Goal: Task Accomplishment & Management: Manage account settings

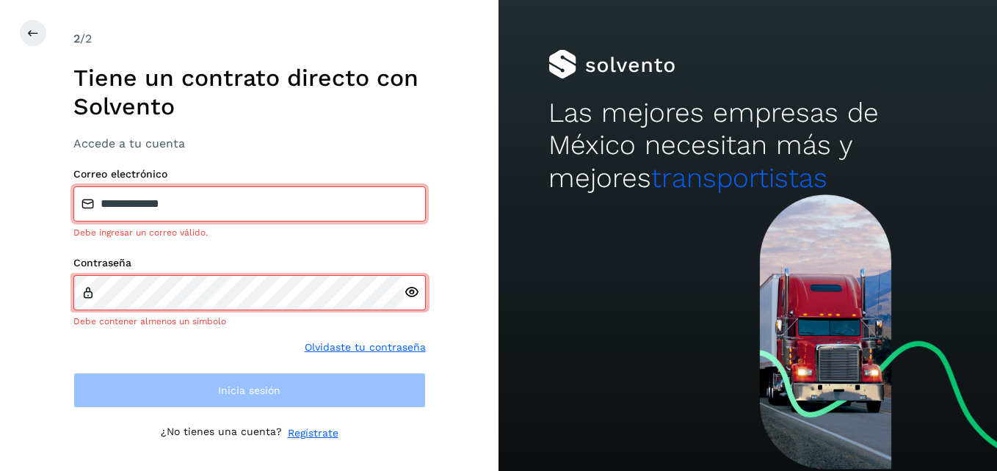
drag, startPoint x: 300, startPoint y: 247, endPoint x: 283, endPoint y: 231, distance: 23.4
click at [283, 231] on div "**********" at bounding box center [249, 288] width 352 height 240
drag, startPoint x: 283, startPoint y: 231, endPoint x: 248, endPoint y: 194, distance: 50.4
click at [248, 194] on div "**********" at bounding box center [249, 203] width 352 height 71
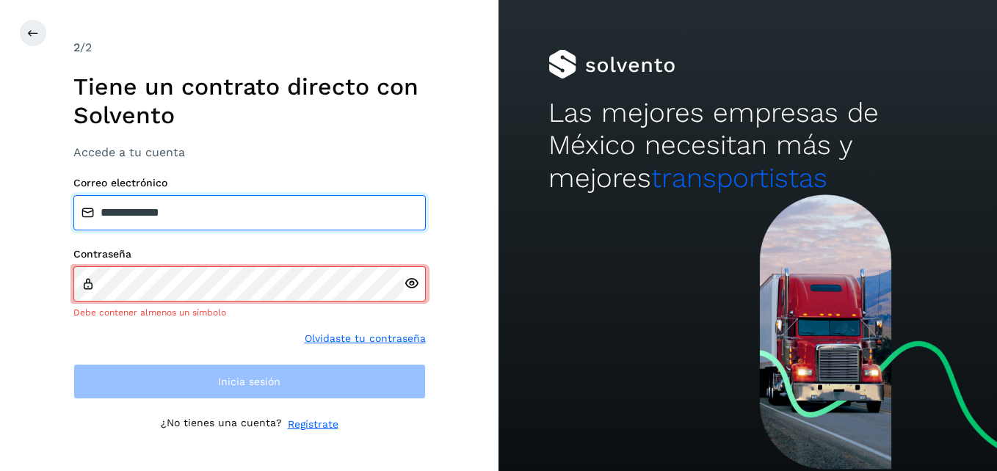
drag, startPoint x: 248, startPoint y: 194, endPoint x: 0, endPoint y: 144, distance: 253.1
click at [0, 144] on html "**********" at bounding box center [498, 235] width 997 height 471
type input "**********"
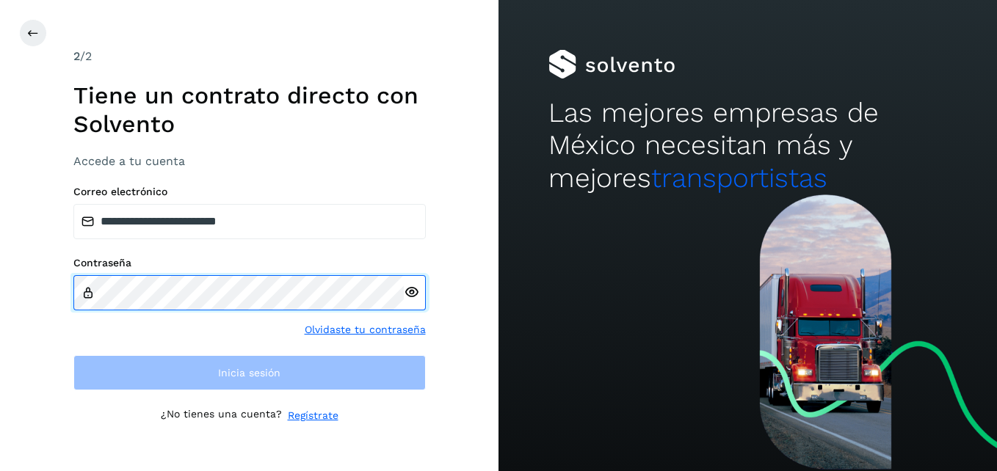
click at [10, 272] on div "**********" at bounding box center [249, 235] width 499 height 471
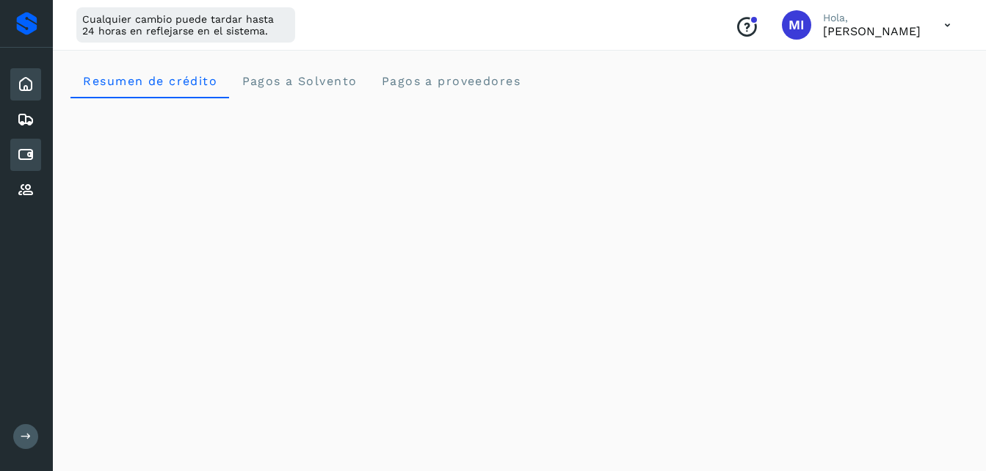
click at [37, 159] on div "Cuentas por pagar" at bounding box center [25, 155] width 31 height 32
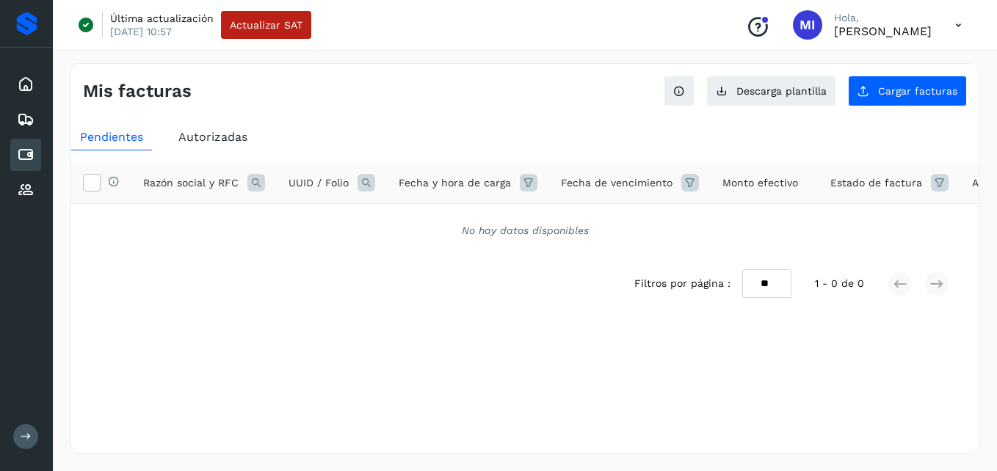
click at [875, 106] on div "Mis facturas Ver instrucciones para cargar Facturas Descarga plantilla Cargar f…" at bounding box center [524, 258] width 909 height 391
click at [916, 93] on span "Cargar facturas" at bounding box center [917, 91] width 79 height 10
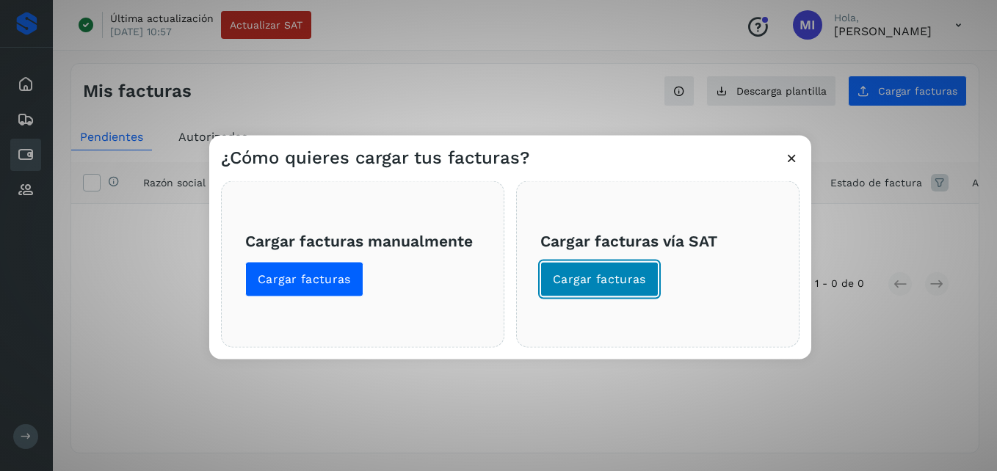
click at [588, 285] on span "Cargar facturas" at bounding box center [599, 280] width 93 height 16
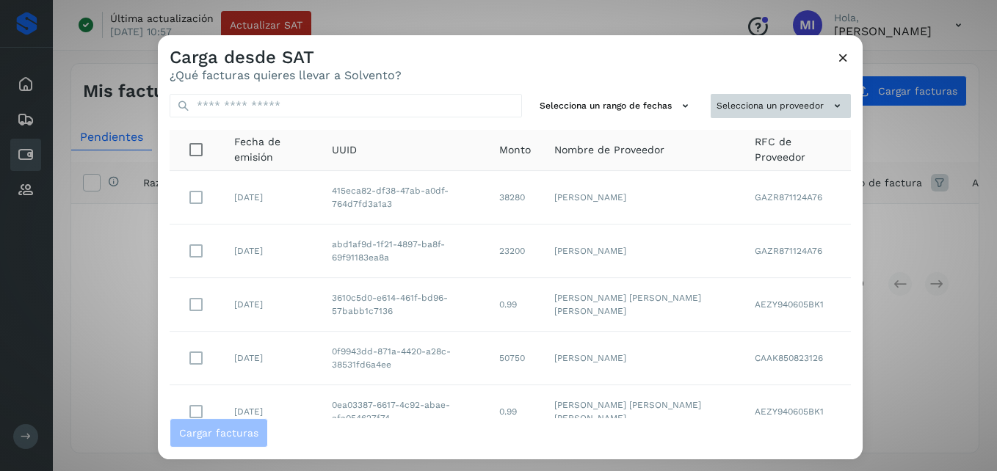
click at [830, 112] on icon at bounding box center [837, 105] width 15 height 15
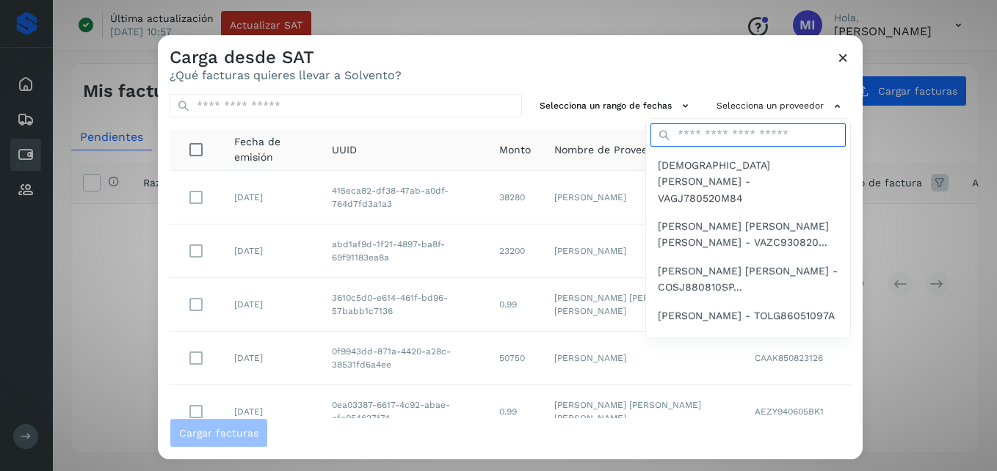
click at [766, 144] on input "text" at bounding box center [747, 134] width 195 height 23
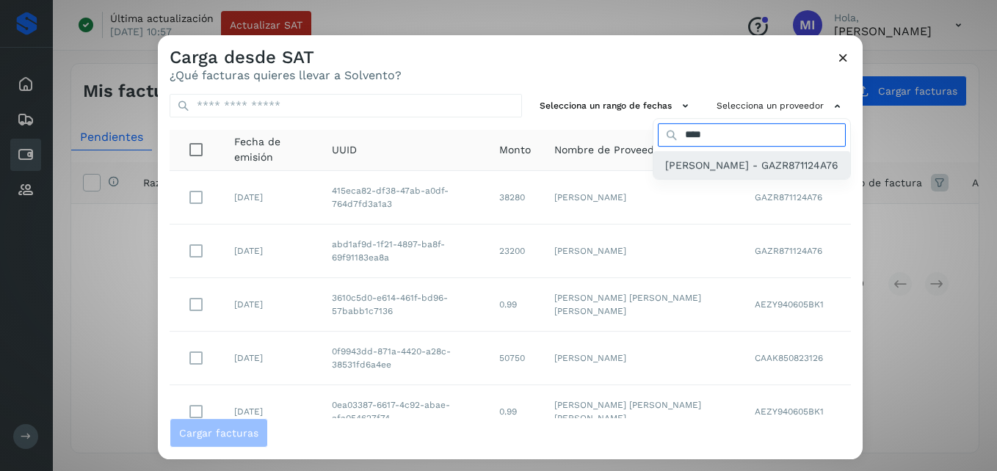
type input "****"
click at [665, 173] on span "[PERSON_NAME] - GAZR871124A76" at bounding box center [751, 165] width 173 height 16
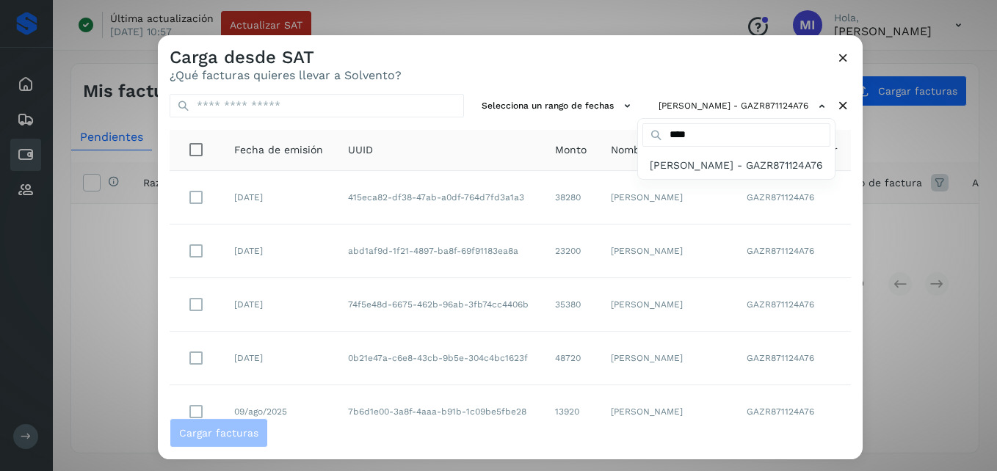
click at [191, 360] on div at bounding box center [656, 270] width 997 height 471
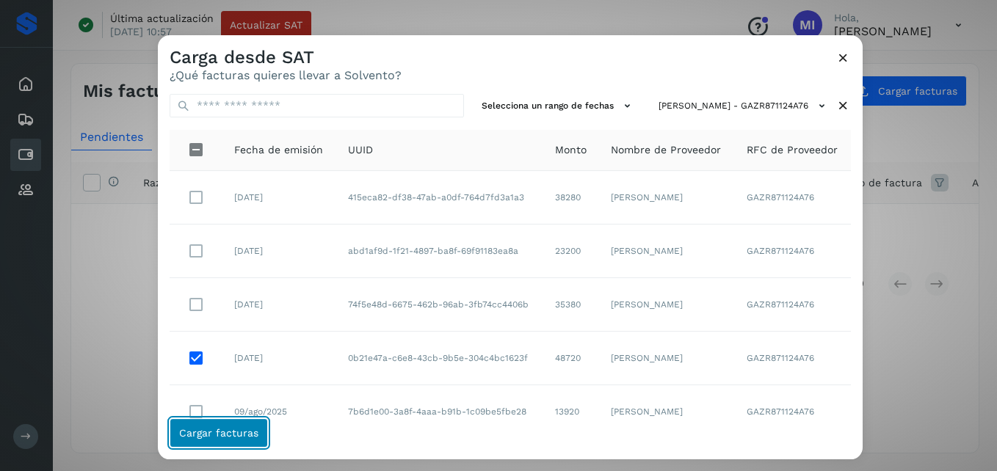
click at [226, 432] on span "Cargar facturas" at bounding box center [218, 433] width 79 height 10
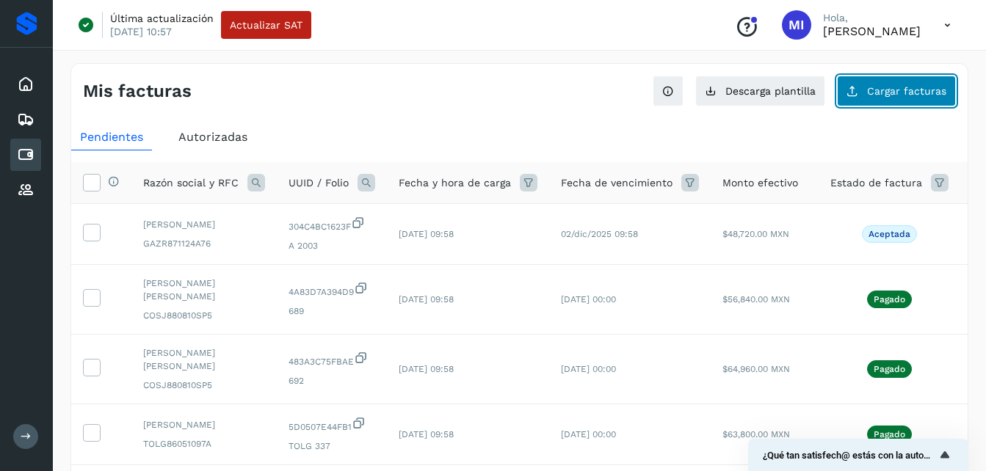
click at [891, 90] on span "Cargar facturas" at bounding box center [906, 91] width 79 height 10
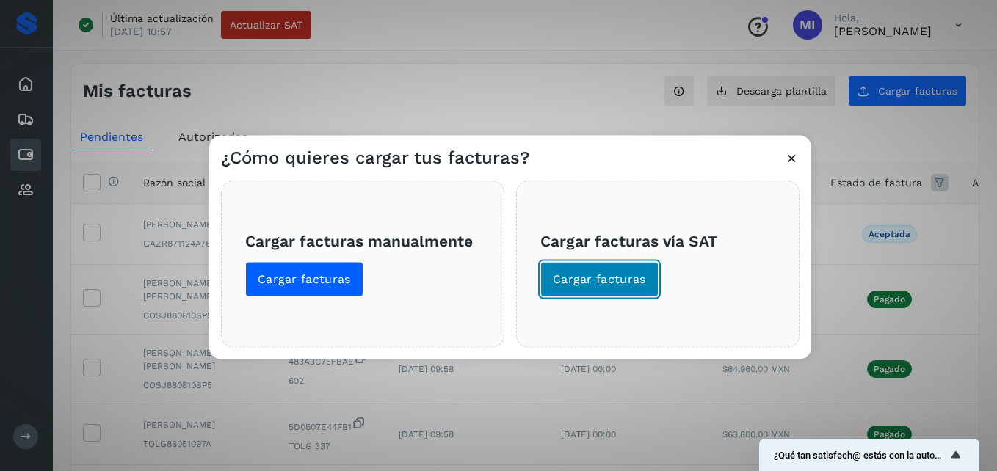
click at [632, 283] on span "Cargar facturas" at bounding box center [599, 280] width 93 height 16
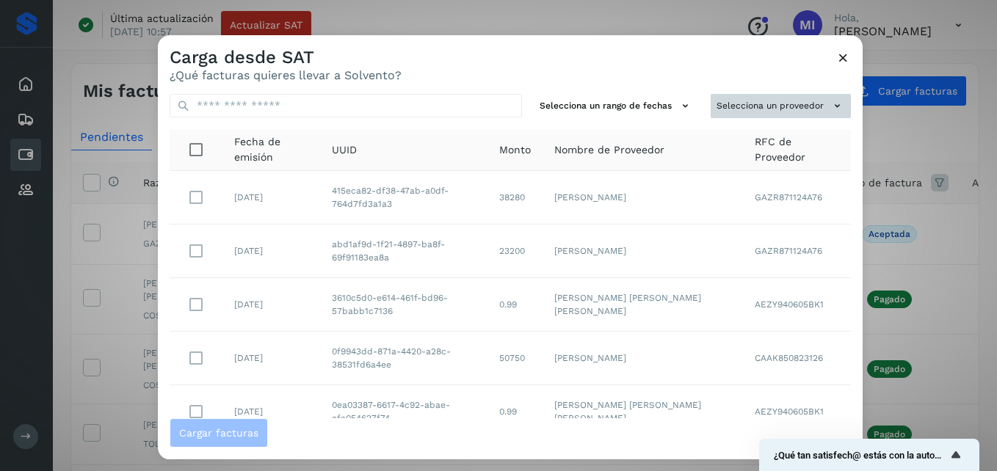
click at [837, 103] on button "Selecciona un proveedor" at bounding box center [781, 106] width 140 height 24
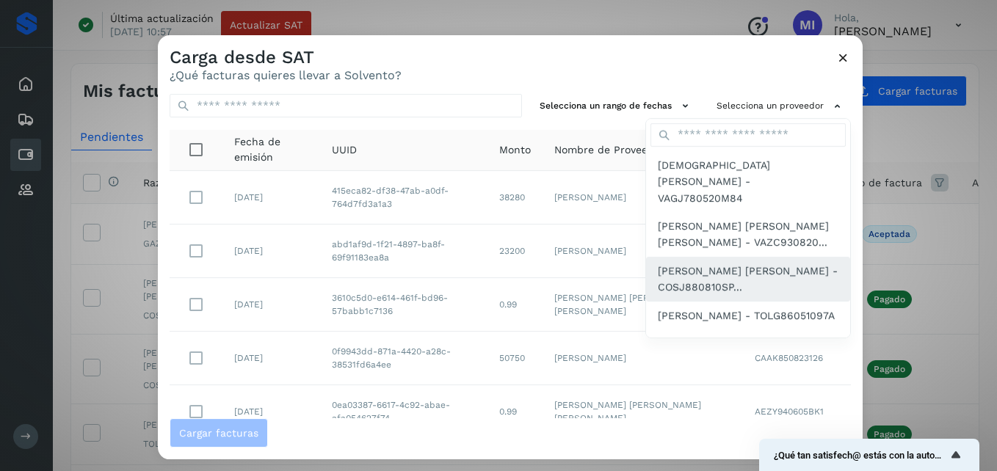
click at [749, 267] on span "[PERSON_NAME] [PERSON_NAME] - COSJ880810SP..." at bounding box center [748, 279] width 181 height 33
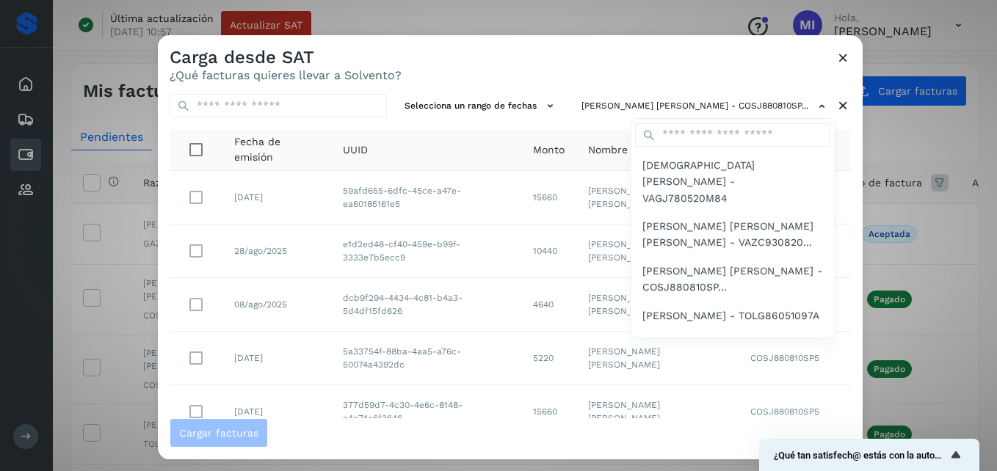
click at [374, 300] on div at bounding box center [656, 270] width 997 height 471
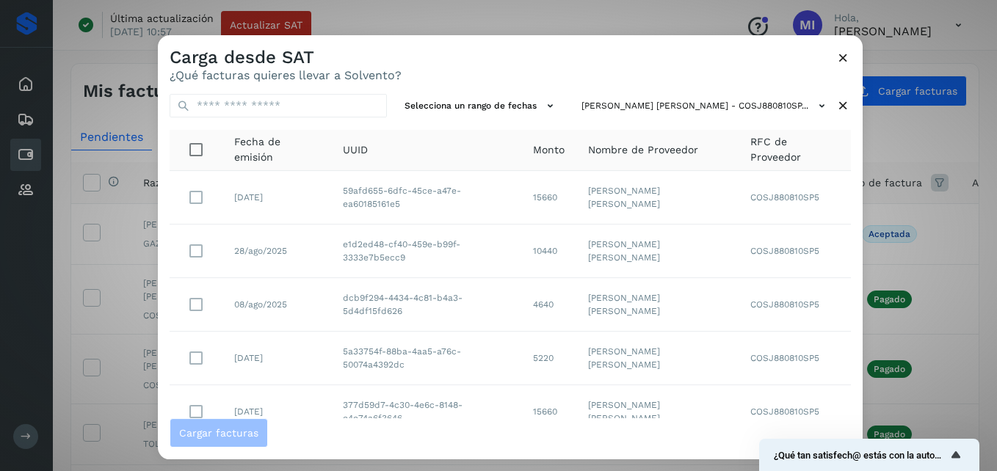
click at [836, 106] on icon at bounding box center [843, 105] width 15 height 15
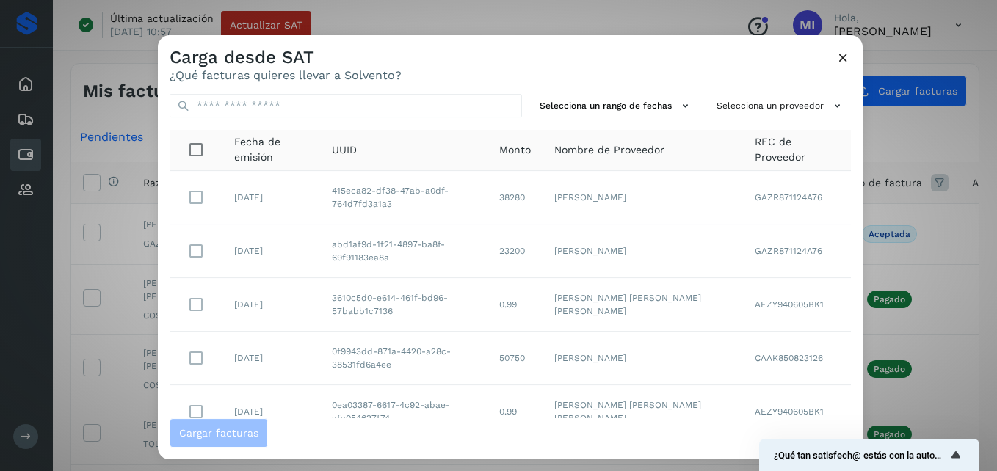
click at [840, 61] on icon at bounding box center [843, 57] width 15 height 15
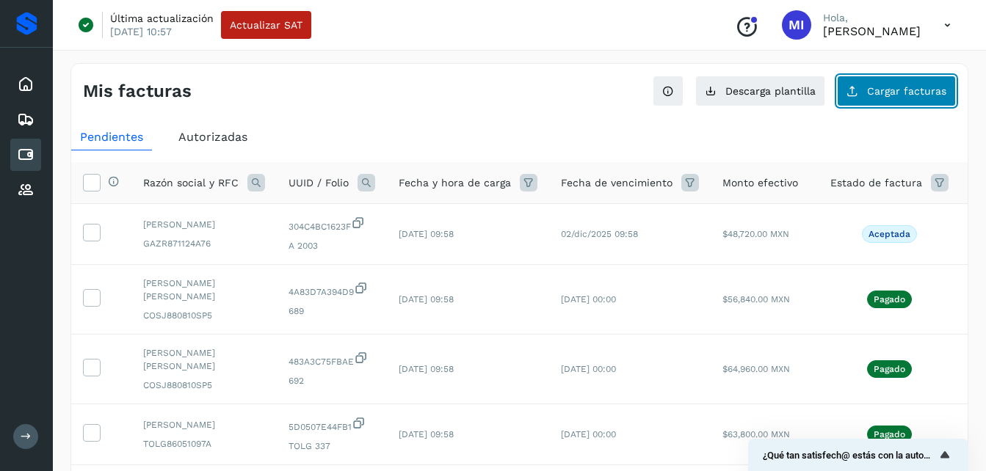
click at [879, 83] on button "Cargar facturas" at bounding box center [896, 91] width 119 height 31
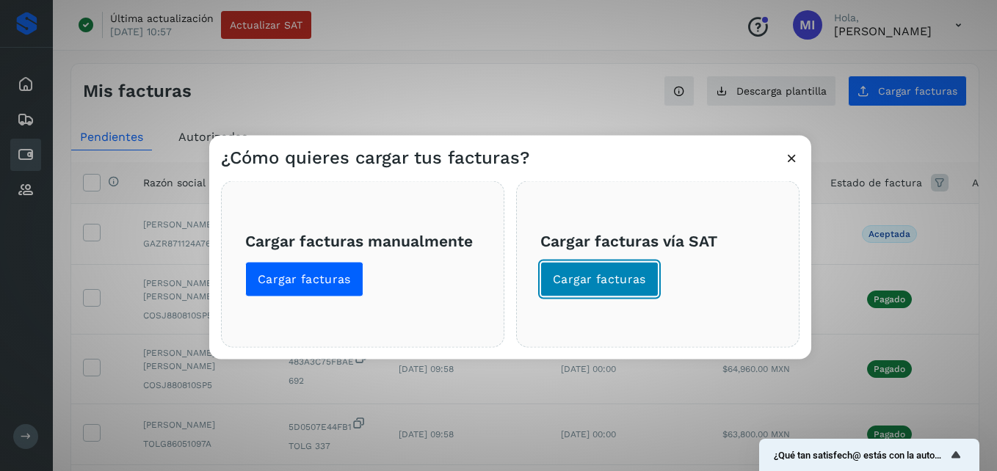
click at [611, 281] on span "Cargar facturas" at bounding box center [599, 280] width 93 height 16
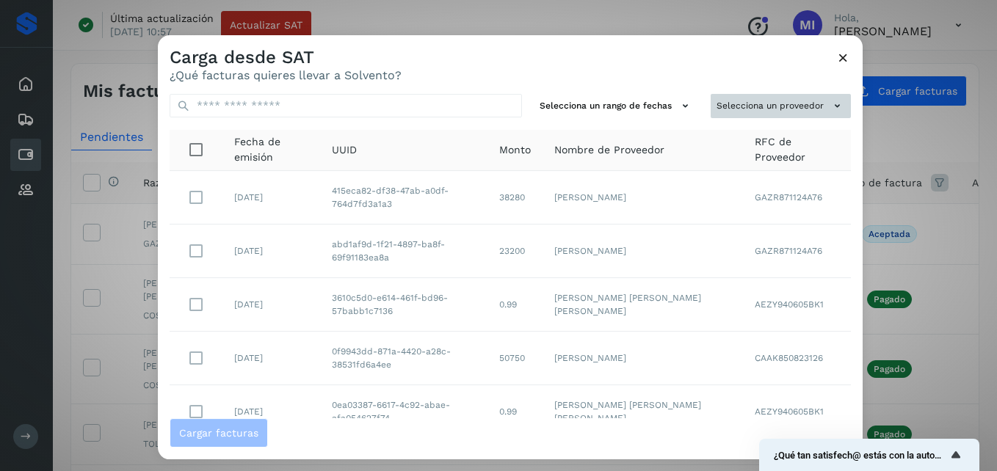
click at [830, 108] on icon at bounding box center [837, 105] width 15 height 15
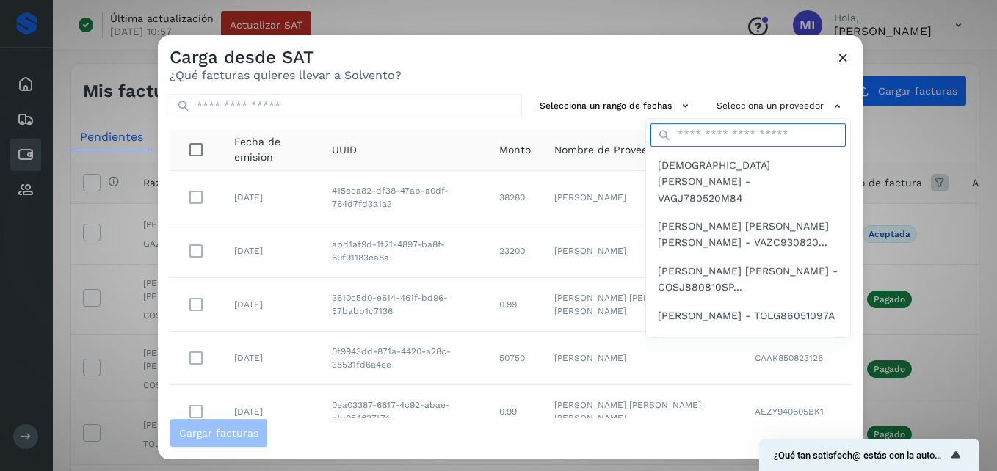
click at [758, 136] on input "text" at bounding box center [747, 134] width 195 height 23
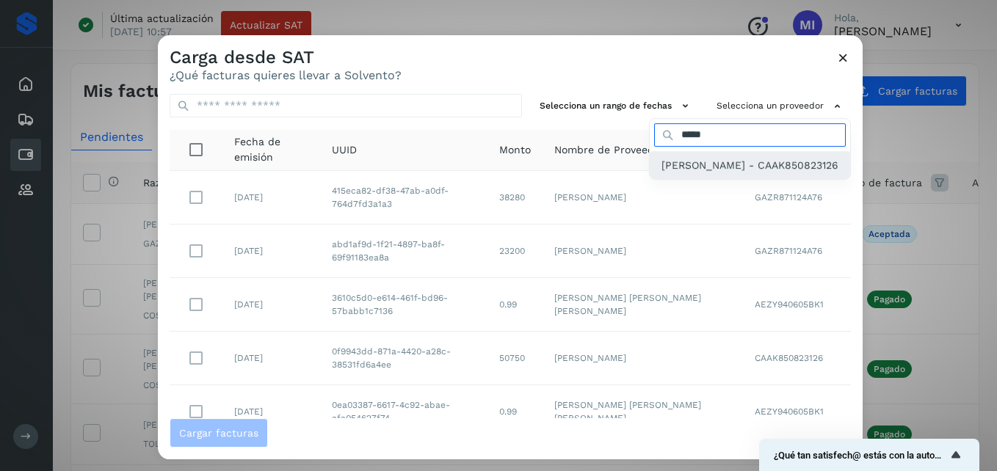
type input "*****"
click at [661, 173] on span "[PERSON_NAME] - CAAK850823126" at bounding box center [749, 165] width 177 height 16
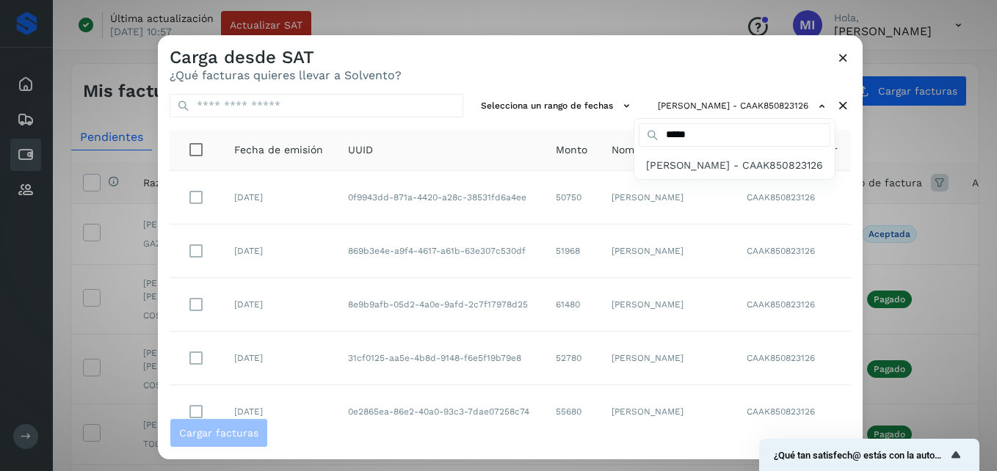
click at [449, 348] on div at bounding box center [656, 270] width 997 height 471
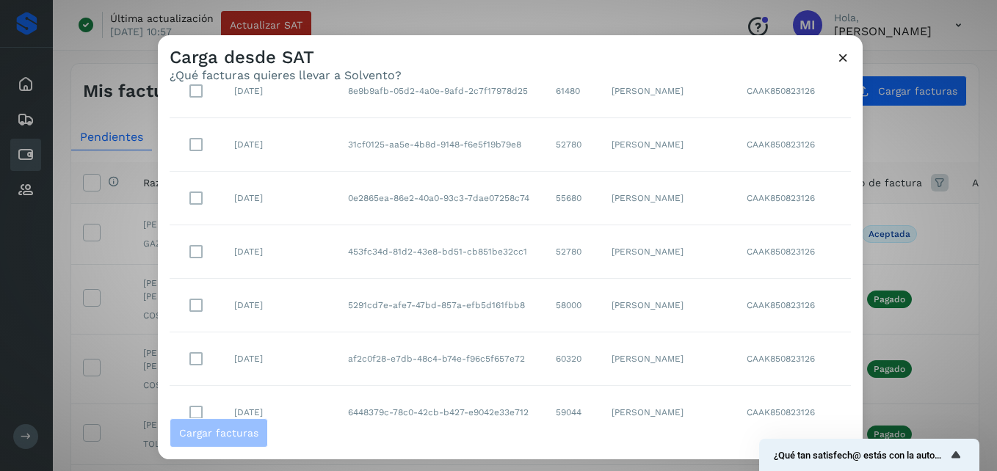
scroll to position [264, 0]
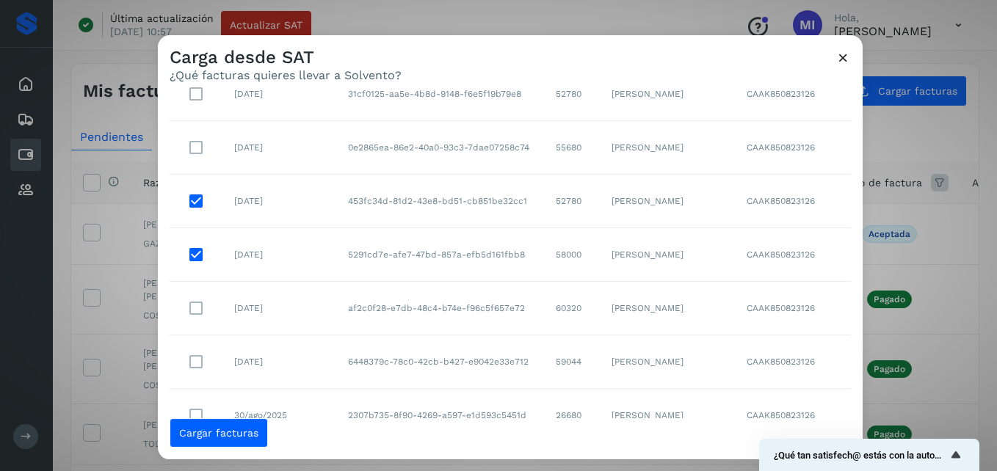
click at [863, 234] on div "Carga desde SAT ¿Qué facturas quieres llevar a Solvento? Selecciona un rango de…" at bounding box center [498, 235] width 997 height 471
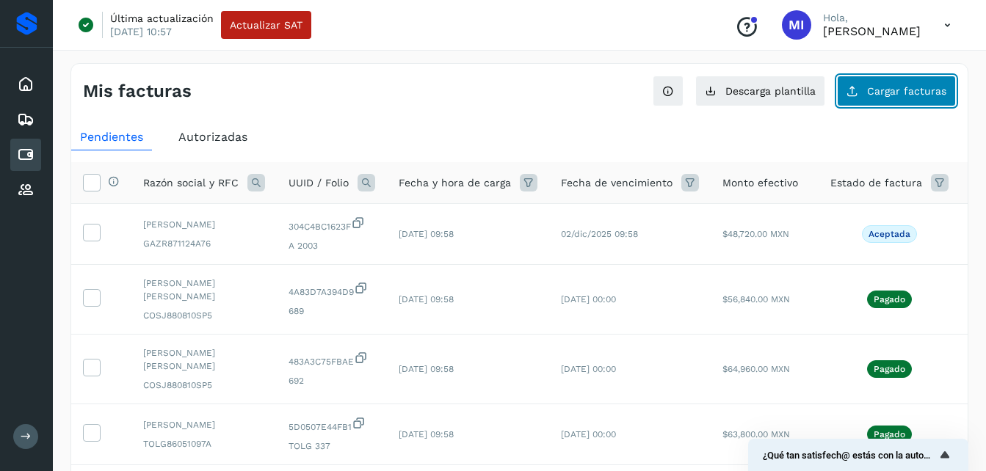
click at [886, 101] on button "Cargar facturas" at bounding box center [896, 91] width 119 height 31
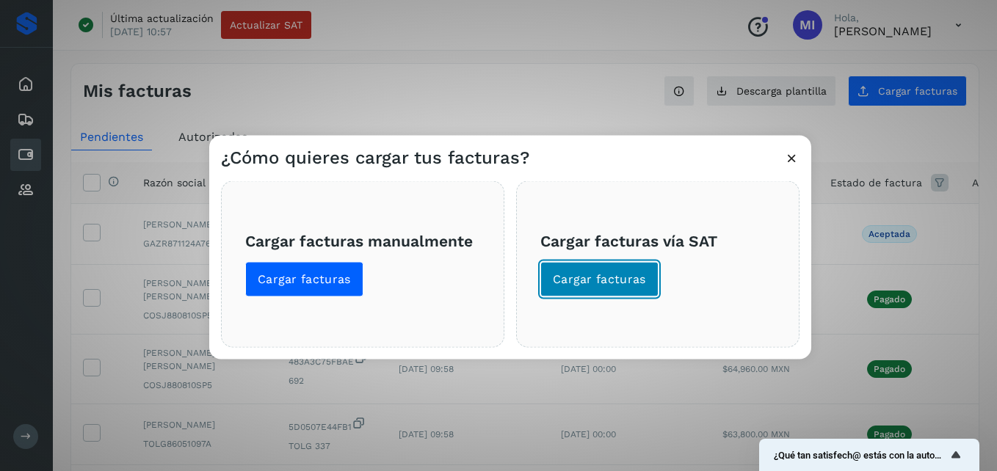
click at [612, 278] on span "Cargar facturas" at bounding box center [599, 280] width 93 height 16
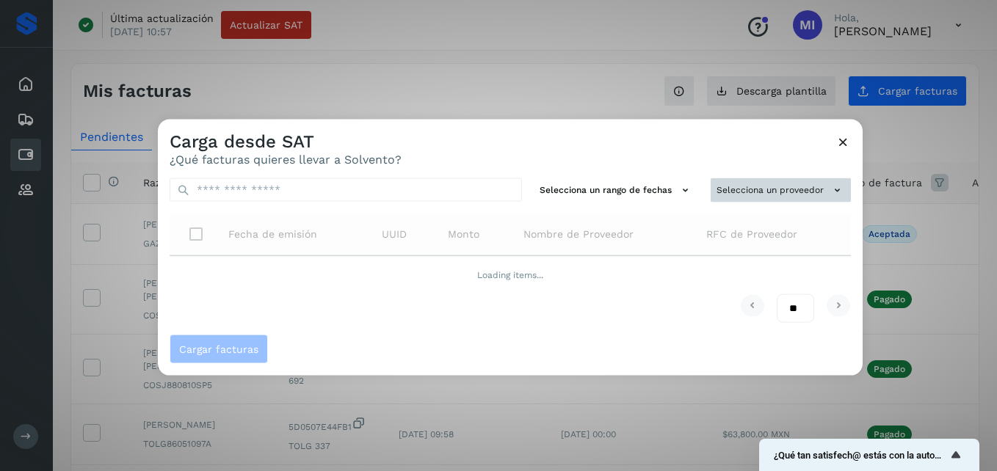
click at [830, 186] on icon at bounding box center [837, 190] width 15 height 15
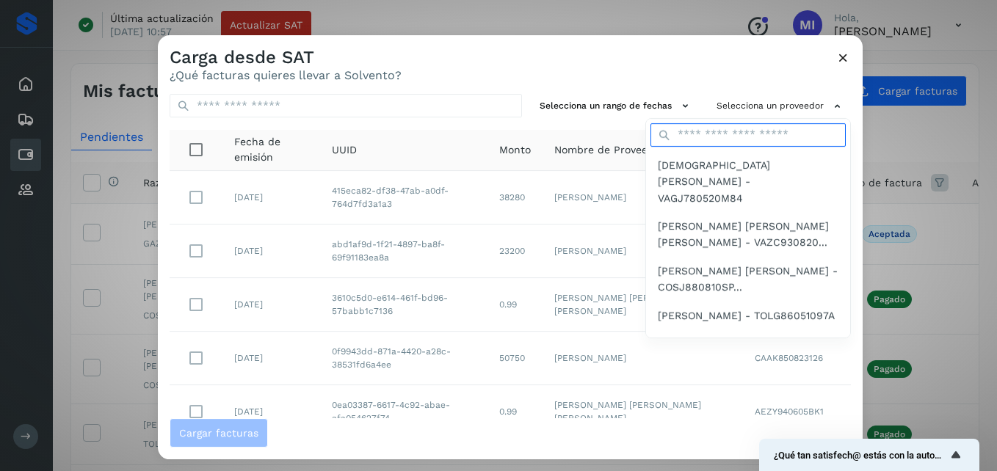
click at [742, 137] on input "text" at bounding box center [747, 134] width 195 height 23
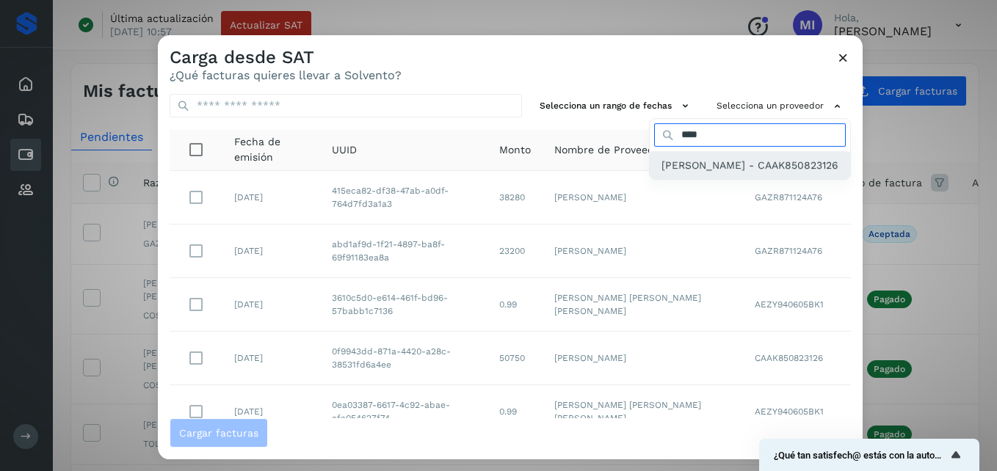
type input "****"
click at [661, 168] on span "[PERSON_NAME] - CAAK850823126" at bounding box center [749, 165] width 177 height 16
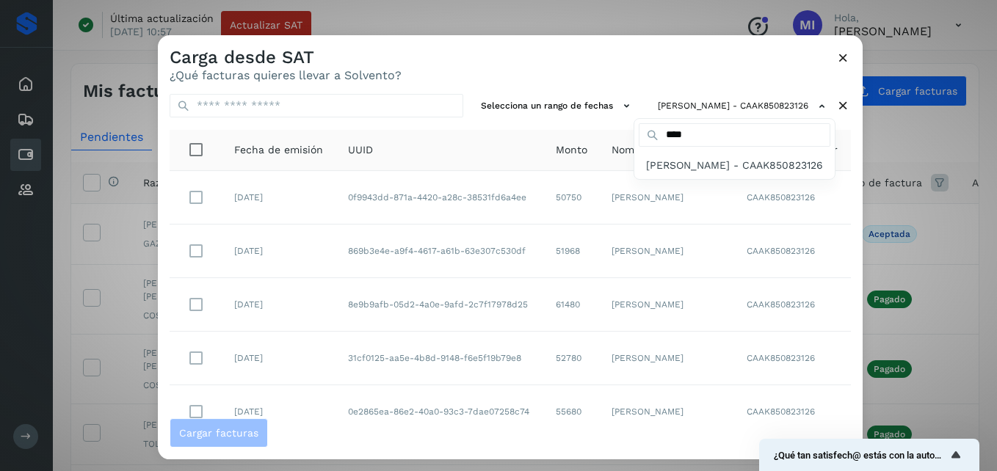
drag, startPoint x: 857, startPoint y: 228, endPoint x: 855, endPoint y: 270, distance: 42.6
click at [855, 270] on div at bounding box center [656, 270] width 997 height 471
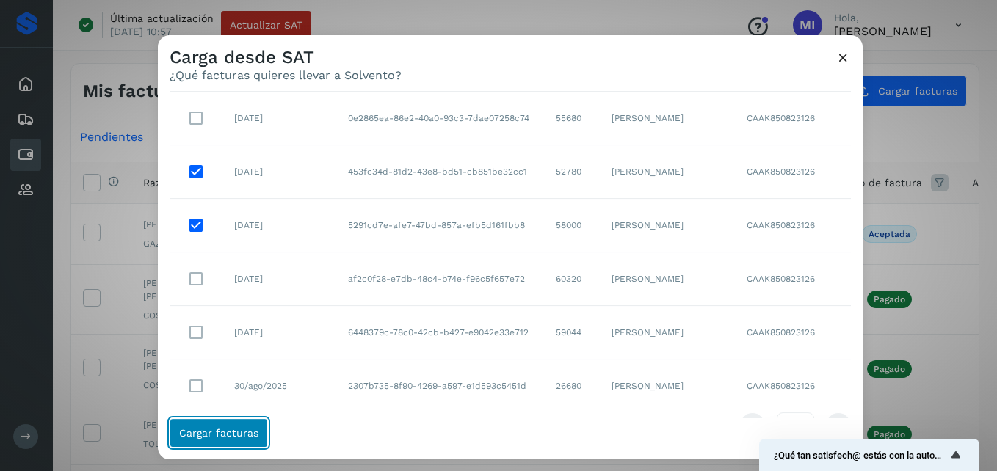
click at [241, 440] on button "Cargar facturas" at bounding box center [219, 432] width 98 height 29
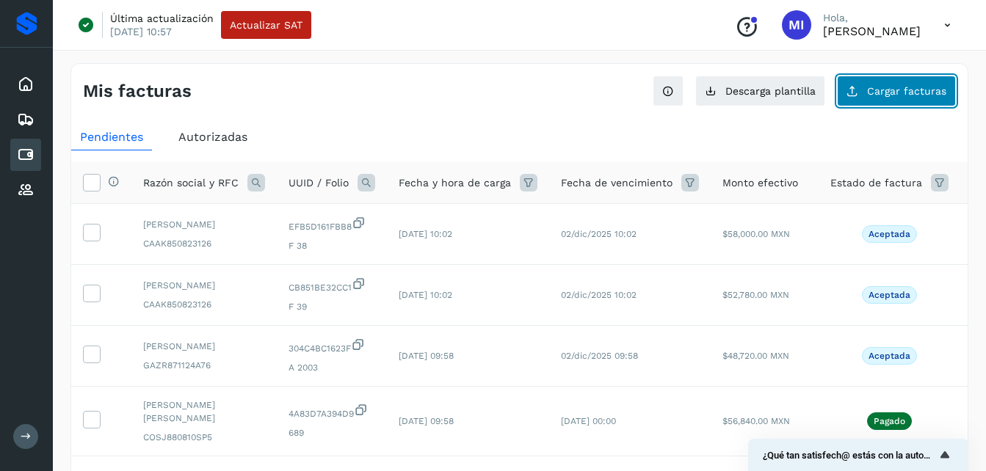
click at [863, 95] on button "Cargar facturas" at bounding box center [896, 91] width 119 height 31
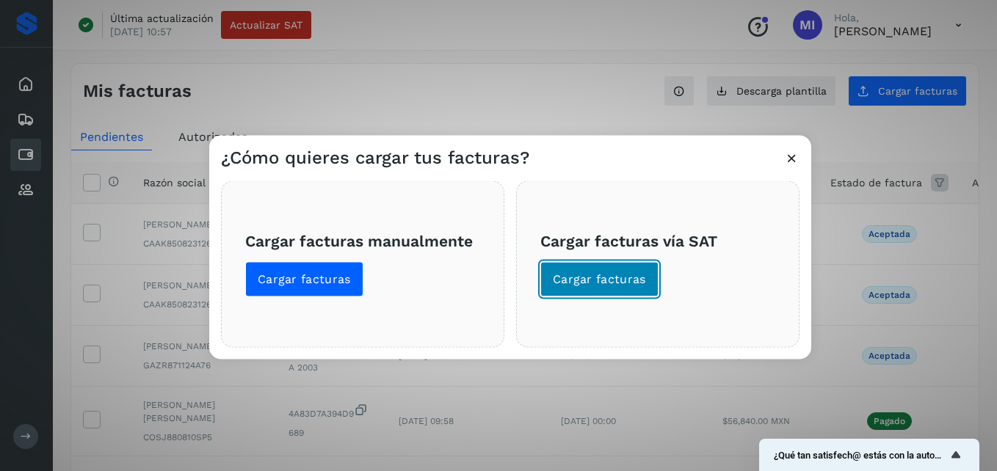
click at [584, 281] on span "Cargar facturas" at bounding box center [599, 280] width 93 height 16
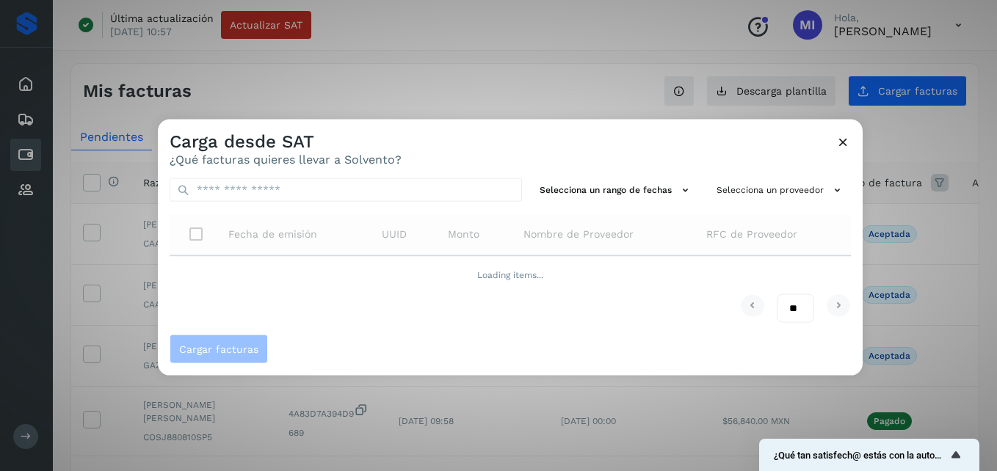
click at [845, 136] on icon at bounding box center [843, 141] width 15 height 15
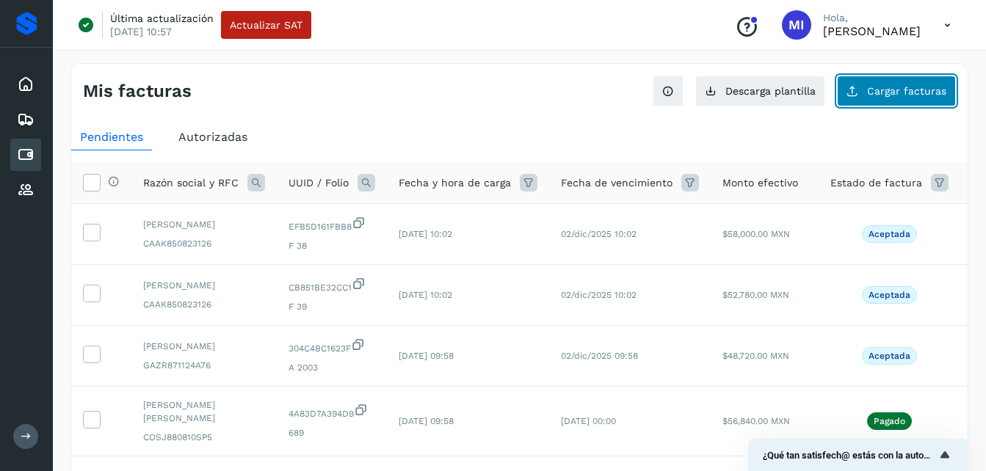
click at [891, 99] on button "Cargar facturas" at bounding box center [896, 91] width 119 height 31
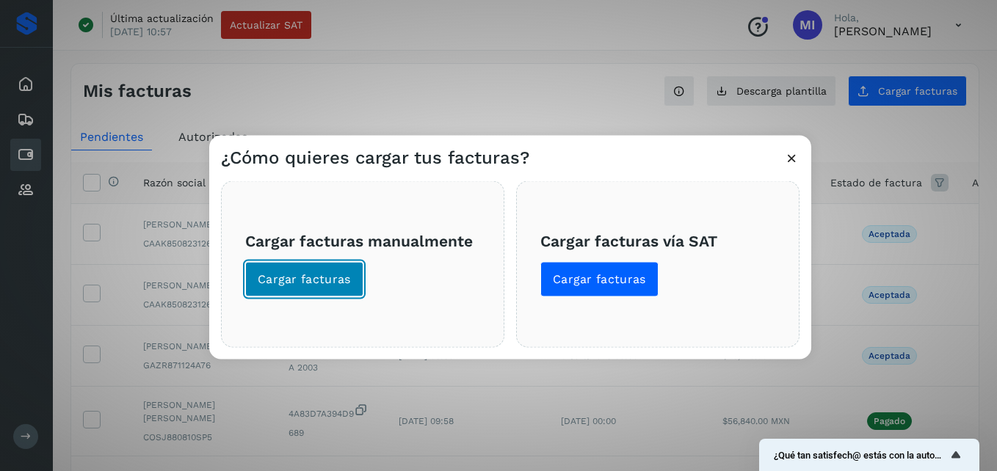
click at [326, 273] on span "Cargar facturas" at bounding box center [304, 280] width 93 height 16
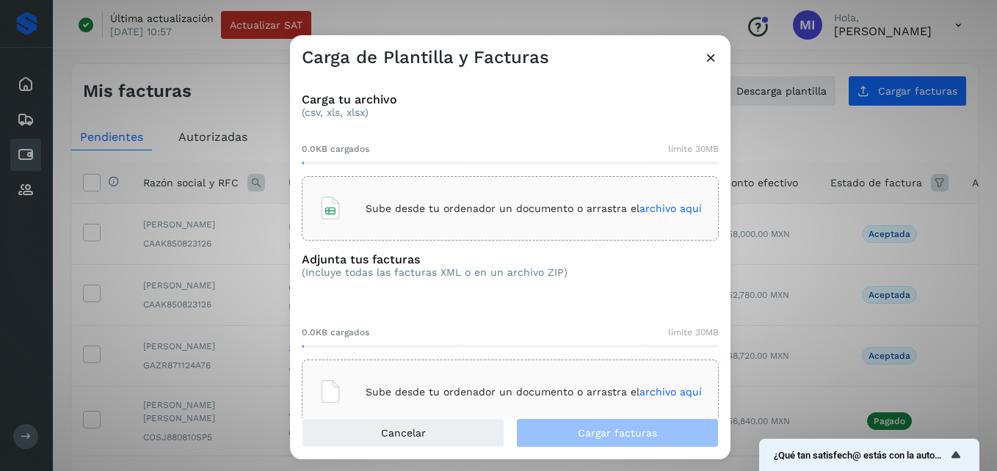
click at [642, 221] on div "Sube desde tu ordenador un documento o arrastra el archivo aquí" at bounding box center [510, 209] width 383 height 40
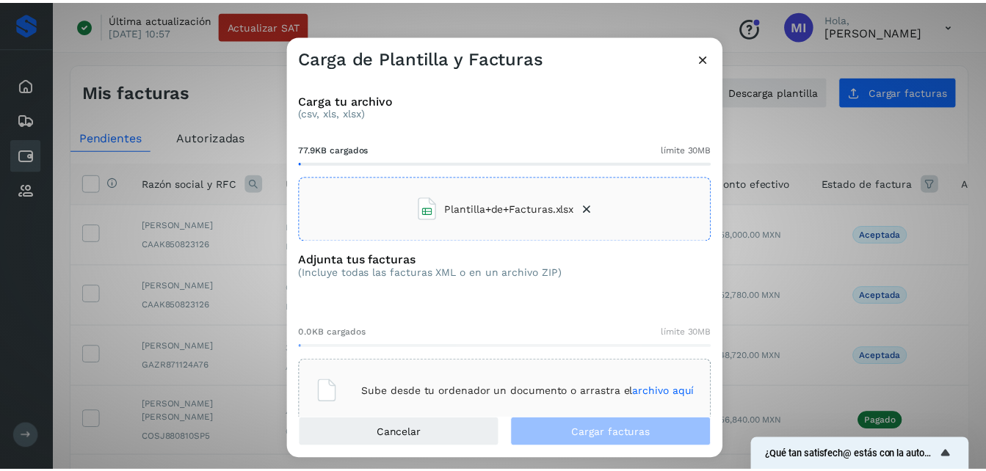
scroll to position [29, 0]
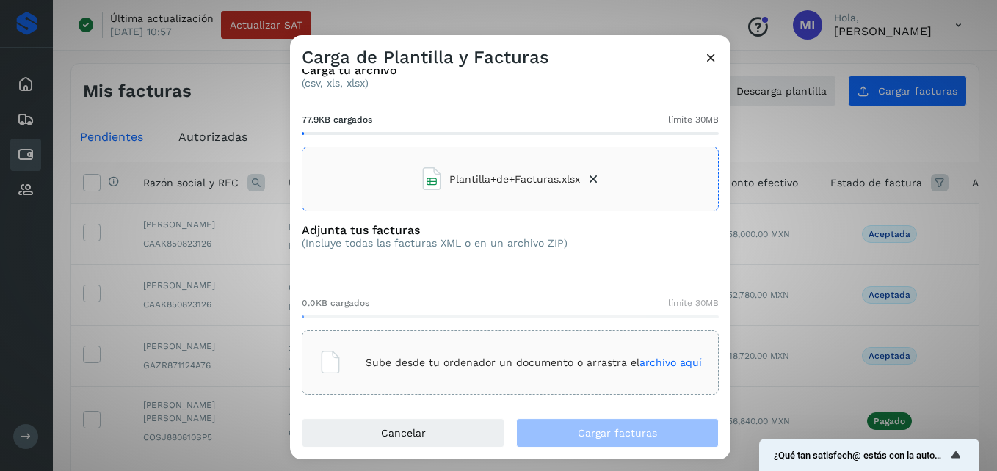
click at [627, 358] on p "Sube desde tu ordenador un documento o arrastra el archivo aquí" at bounding box center [534, 363] width 336 height 12
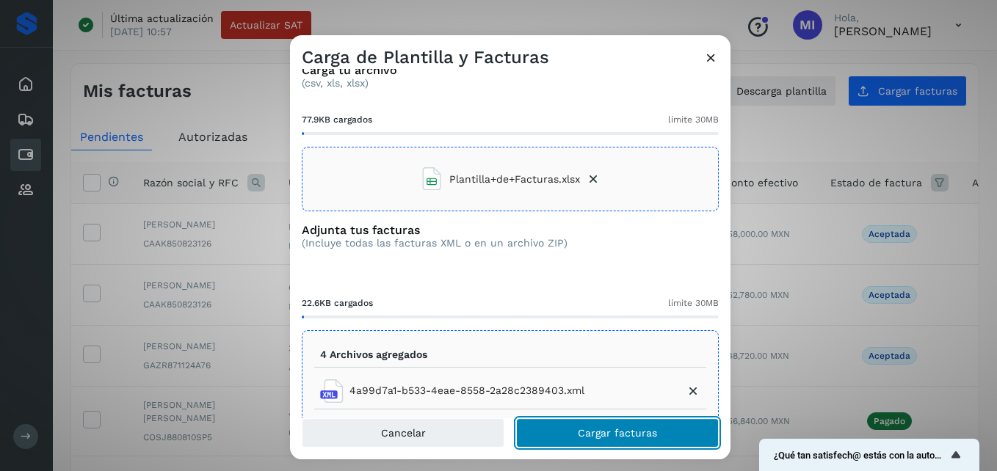
click at [628, 427] on button "Cargar facturas" at bounding box center [617, 432] width 203 height 29
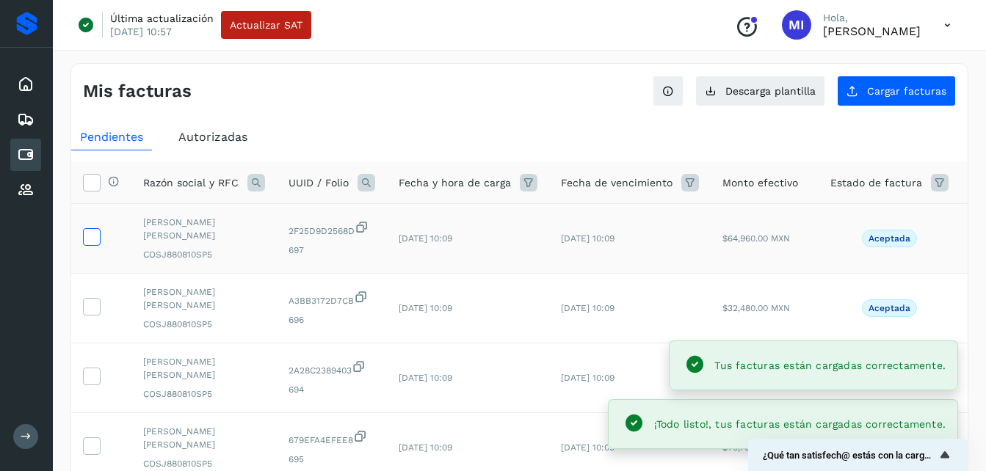
click at [90, 240] on icon at bounding box center [91, 235] width 15 height 15
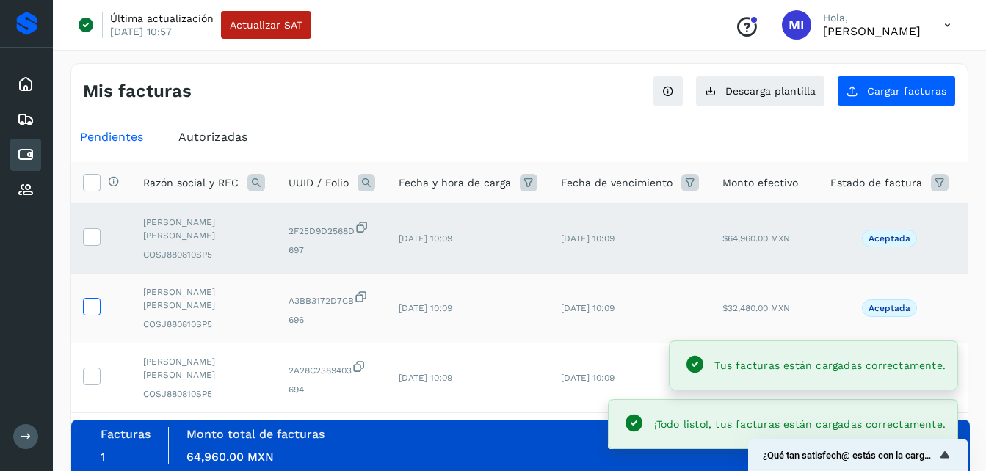
click at [91, 308] on icon at bounding box center [91, 305] width 15 height 15
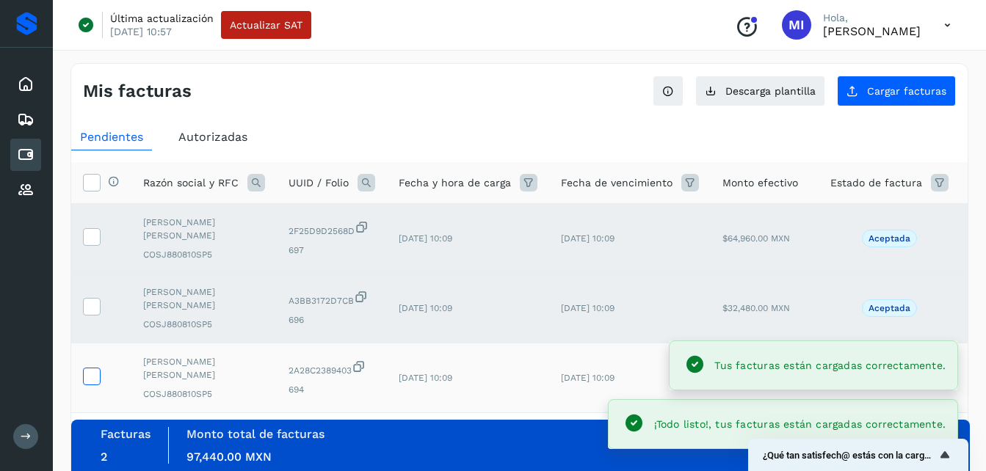
click at [93, 383] on span at bounding box center [91, 379] width 15 height 10
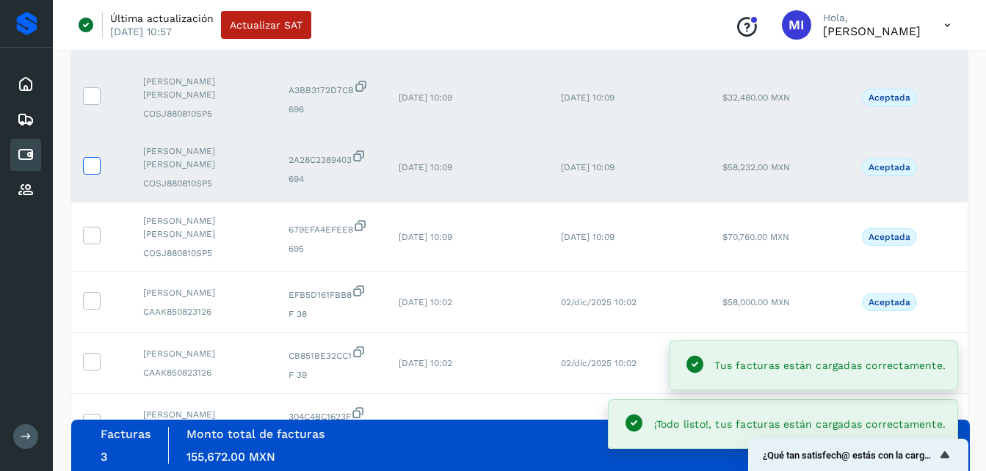
scroll to position [235, 0]
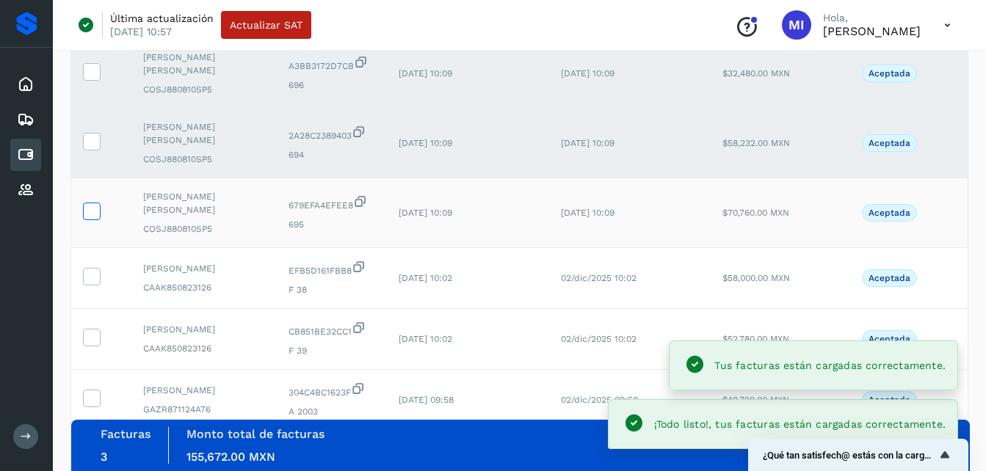
click at [97, 211] on icon at bounding box center [91, 210] width 15 height 15
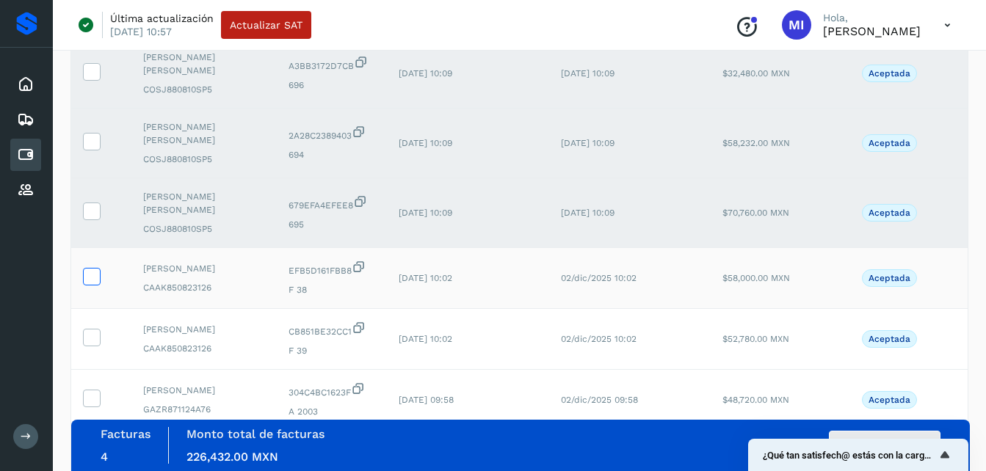
click at [96, 270] on icon at bounding box center [91, 275] width 15 height 15
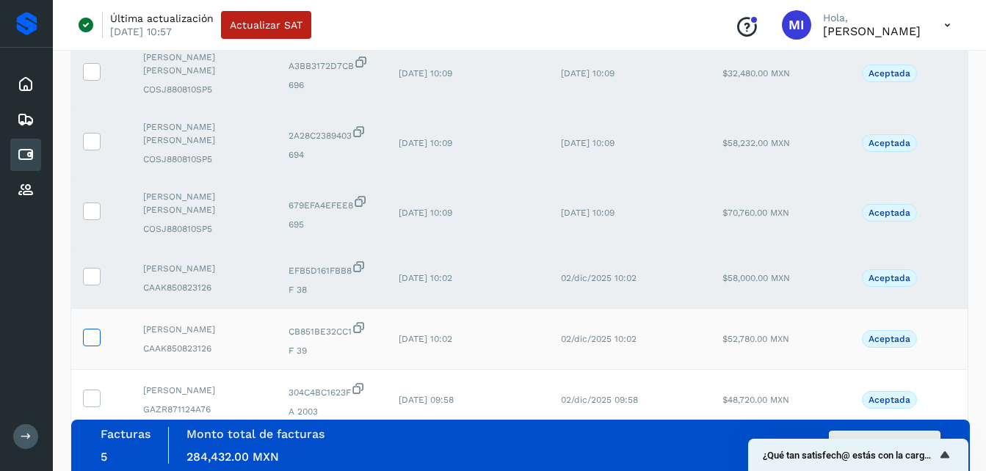
click at [86, 341] on icon at bounding box center [91, 336] width 15 height 15
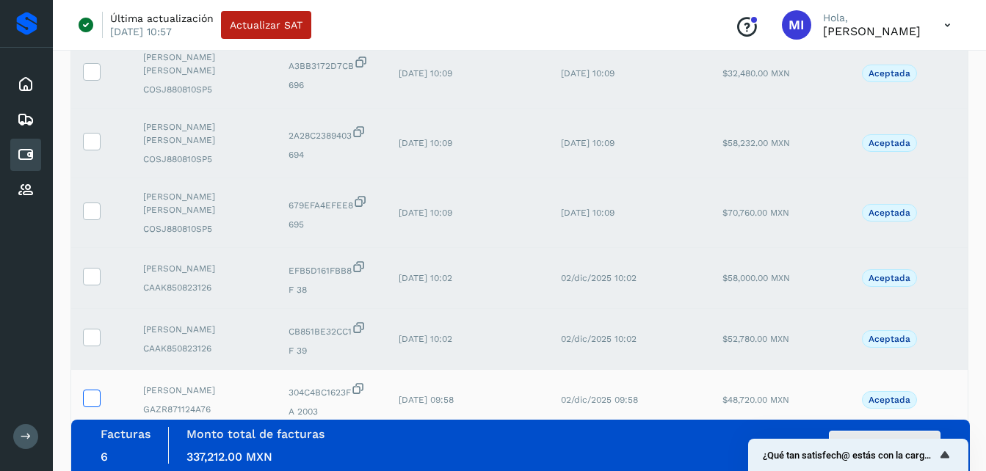
click at [95, 401] on icon at bounding box center [91, 397] width 15 height 15
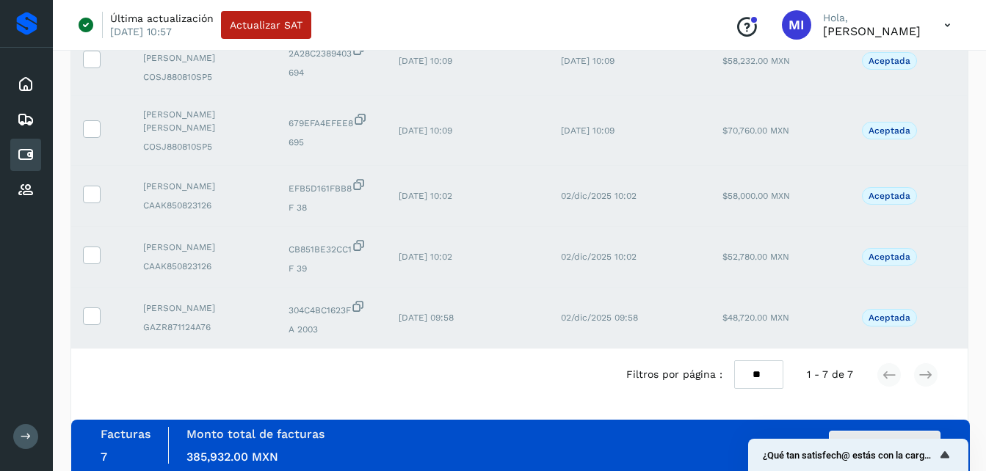
scroll to position [330, 0]
click at [932, 435] on button "Autorizar facturas" at bounding box center [885, 445] width 112 height 29
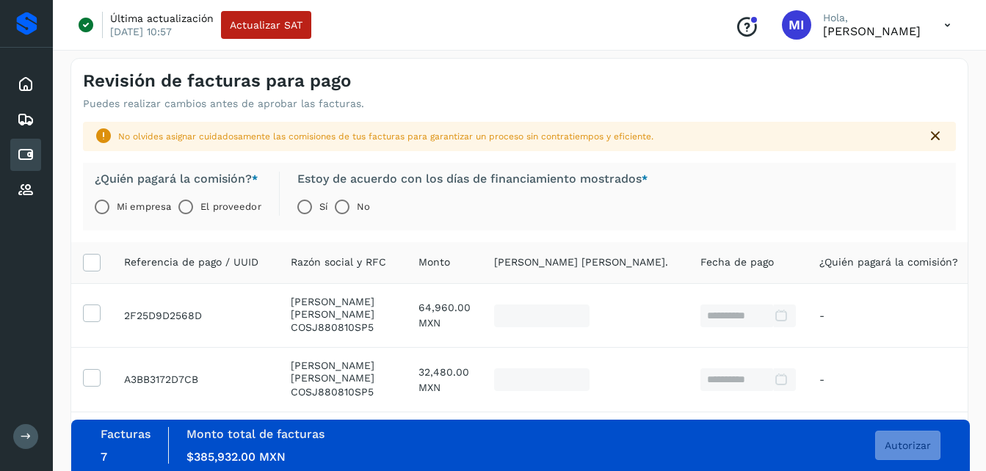
scroll to position [7, 0]
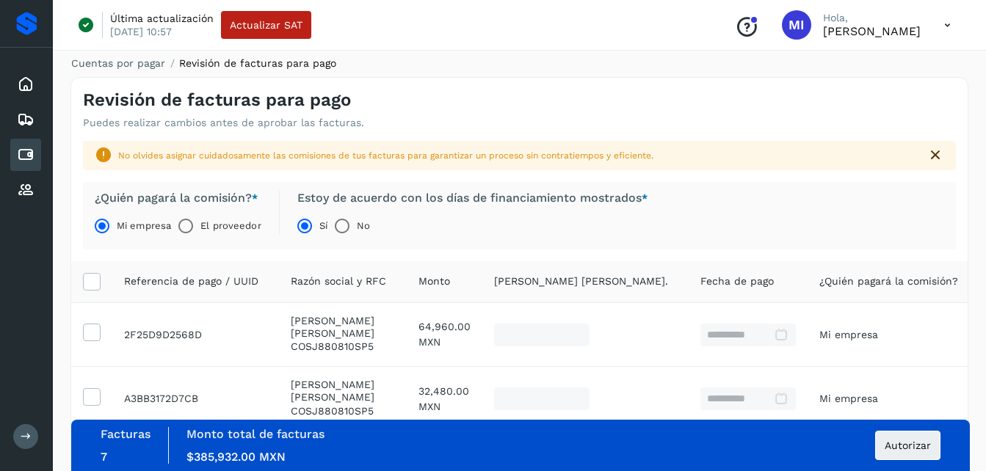
click at [653, 177] on div "**********" at bounding box center [519, 478] width 896 height 675
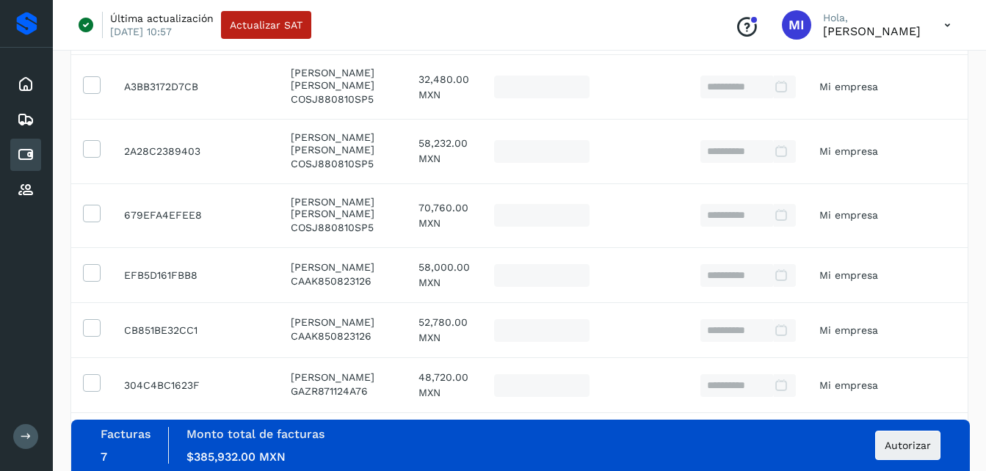
scroll to position [371, 0]
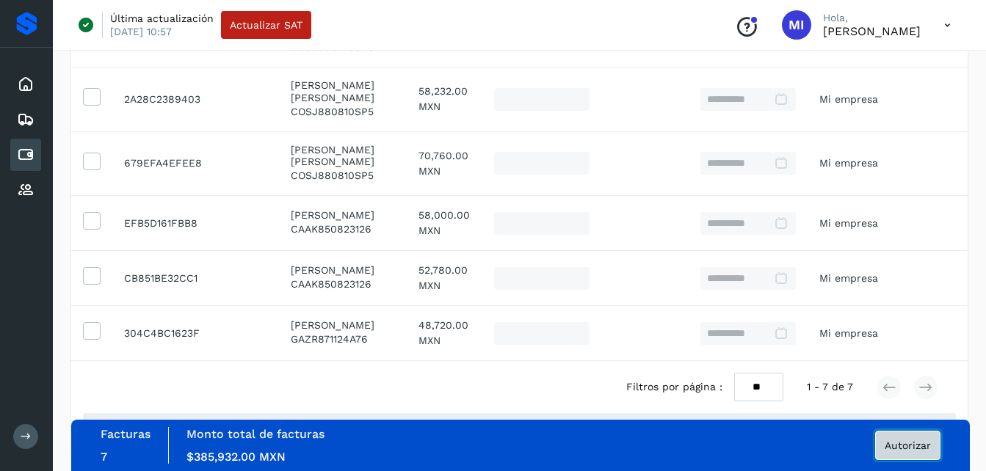
click at [900, 441] on span "Autorizar" at bounding box center [908, 446] width 46 height 10
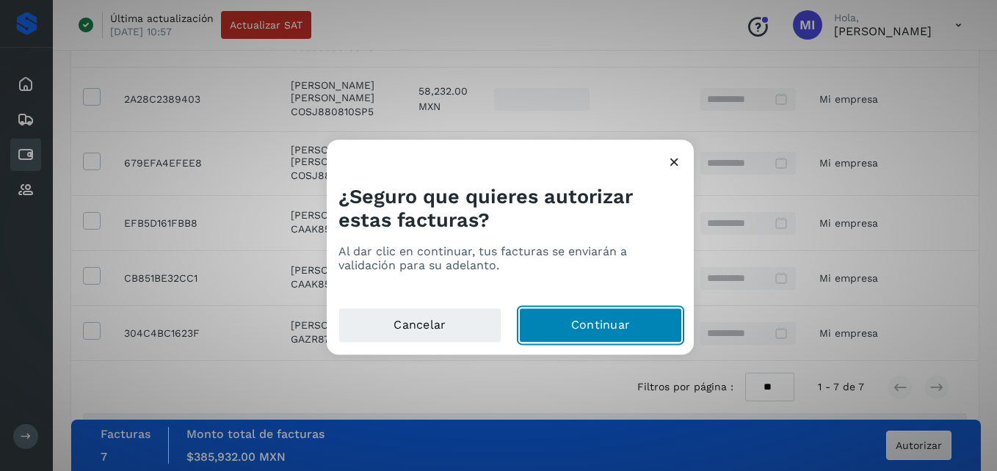
click at [617, 326] on button "Continuar" at bounding box center [600, 325] width 163 height 35
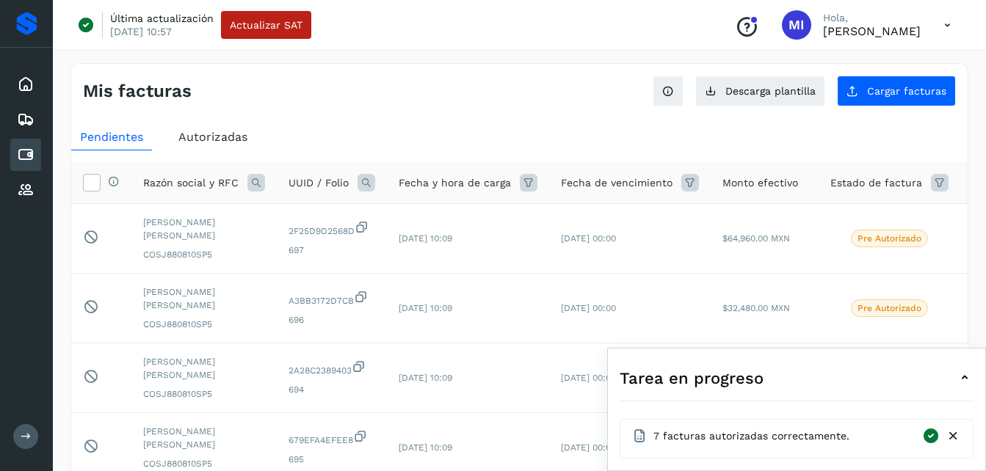
click at [966, 380] on icon at bounding box center [965, 378] width 18 height 18
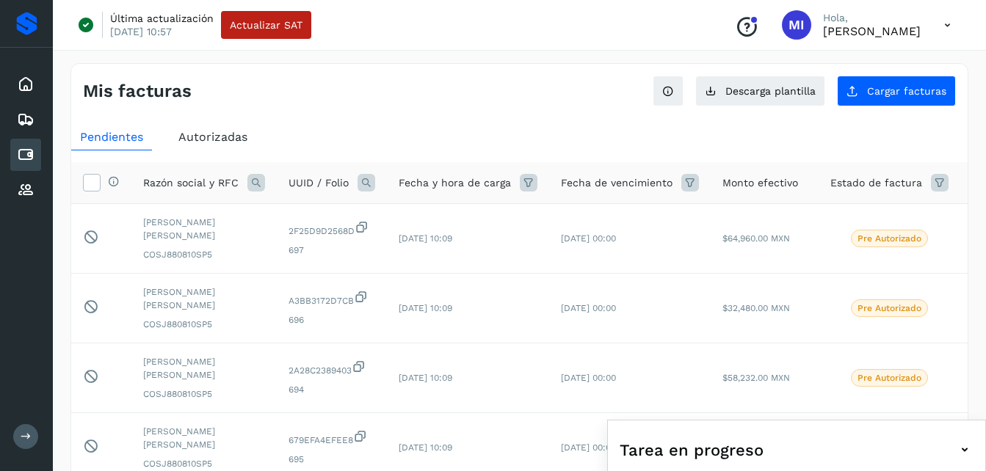
click at [965, 449] on icon at bounding box center [965, 450] width 18 height 18
